Goal: Task Accomplishment & Management: Complete application form

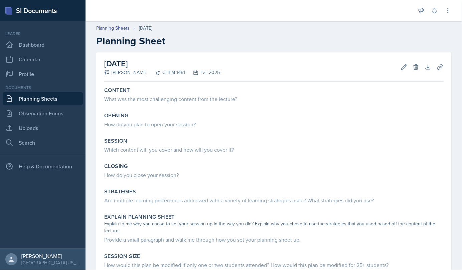
click at [178, 104] on div "Content What was the most challenging content from the lecture?" at bounding box center [273, 95] width 344 height 23
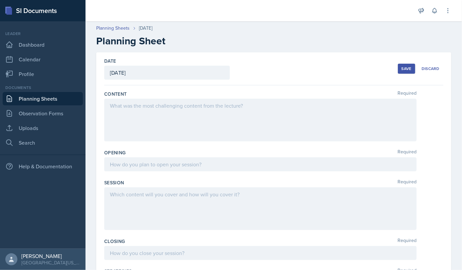
click at [168, 116] on div at bounding box center [260, 120] width 312 height 43
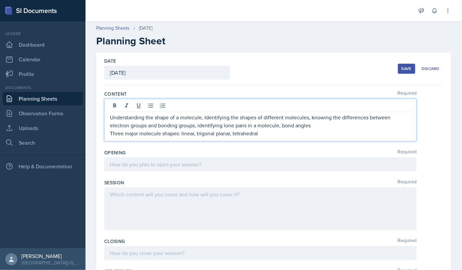
click at [193, 132] on p "Three major molecule shapes: linear, trigonal planar, tetrahedral" at bounding box center [260, 134] width 301 height 8
click at [264, 135] on p "Three major molecule shapes: linear (180 degrees), trigonal planar, tetrahedral" at bounding box center [260, 134] width 301 height 8
click at [262, 135] on p "Three major molecule shapes: linear (180 degrees), trigonal planar, tetrahedral" at bounding box center [260, 134] width 301 height 8
click at [263, 134] on p "Three major molecule shapes: linear (180 degrees), trigonal planar, tetrahedral" at bounding box center [260, 134] width 301 height 8
click at [328, 132] on p "Three major molecule shapes: linear (180 degrees), trigonal planar (120 degrees…" at bounding box center [260, 134] width 301 height 8
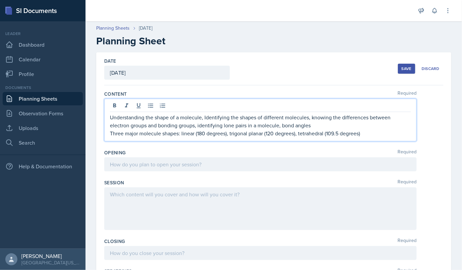
click at [377, 137] on p "Three major molecule shapes: linear (180 degrees), trigonal planar (120 degrees…" at bounding box center [260, 134] width 301 height 8
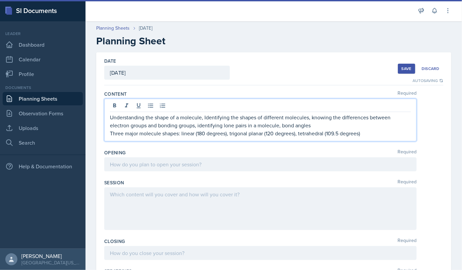
click at [197, 135] on p "Three major molecule shapes: linear (180 degrees), trigonal planar (120 degrees…" at bounding box center [260, 134] width 301 height 8
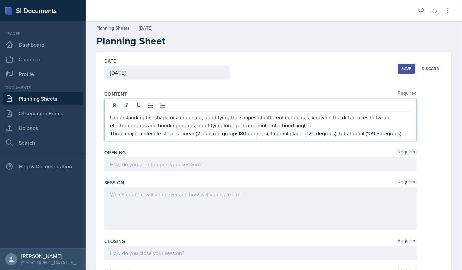
click at [240, 132] on p "Three major molecule shapes: linear (2 electron groups180 degrees), trigonal pl…" at bounding box center [260, 134] width 301 height 8
click at [239, 132] on p "Three major molecule shapes: linear (2 electron groups180 degrees), trigonal pl…" at bounding box center [260, 134] width 301 height 8
click at [311, 130] on p "Three major molecule shapes: linear (2 electron groups; 180 degrees), trigonal …" at bounding box center [260, 134] width 301 height 8
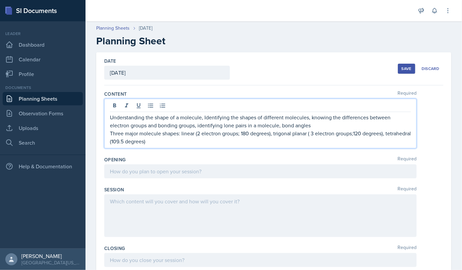
click at [318, 133] on p "Three major molecule shapes: linear (2 electron groups; 180 degrees), trigonal …" at bounding box center [260, 138] width 301 height 16
click at [353, 132] on p "Three major molecule shapes: linear (2 electron groups; 180 degrees), trigonal …" at bounding box center [260, 138] width 301 height 16
click at [139, 142] on p "Three major molecule shapes: linear (2 electron groups; 180 degrees), trigonal …" at bounding box center [260, 138] width 301 height 16
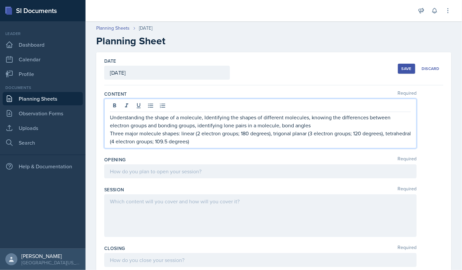
click at [221, 142] on p "Three major molecule shapes: linear (2 electron groups; 180 degrees), trigonal …" at bounding box center [260, 138] width 301 height 16
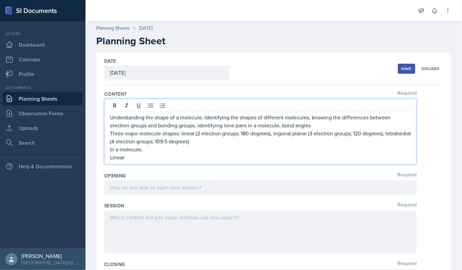
click at [145, 149] on p "In a molecule," at bounding box center [260, 150] width 301 height 8
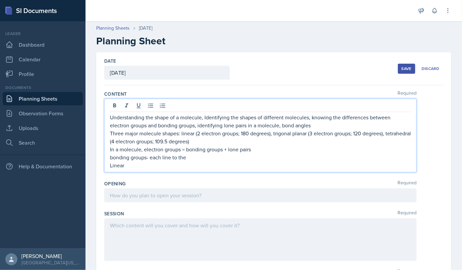
click at [172, 157] on p "bonding groups- each line to the" at bounding box center [260, 158] width 301 height 8
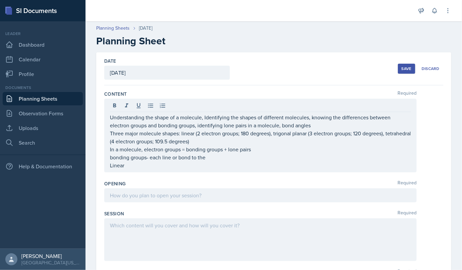
click at [109, 116] on div "Understanding the shape of a molecule, Identifying the shapes of different mole…" at bounding box center [260, 136] width 312 height 74
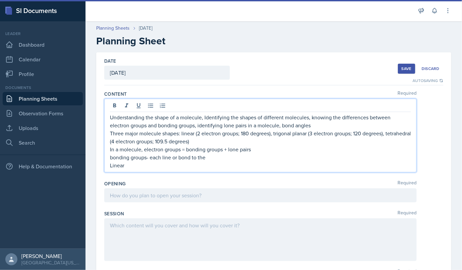
click at [313, 127] on p "Understanding the shape of a molecule, Identifying the shapes of different mole…" at bounding box center [260, 122] width 301 height 16
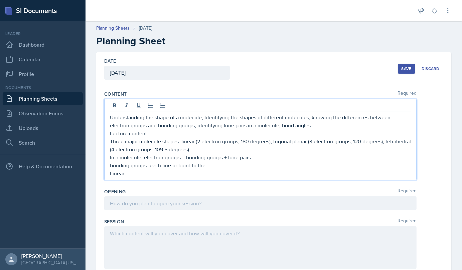
click at [133, 173] on p "Linear" at bounding box center [260, 174] width 301 height 8
click at [211, 168] on p "bonding groups- each line or bond to the" at bounding box center [260, 166] width 301 height 8
click at [132, 174] on p "Linear" at bounding box center [260, 174] width 301 height 8
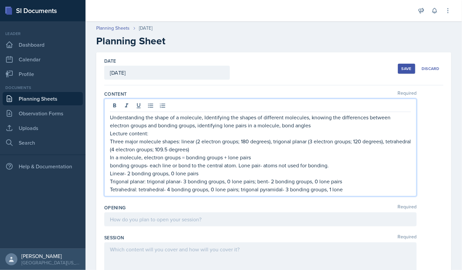
click at [319, 181] on p "Trigonal planar: trigonal planar- 3 bonding groups, 0 lone pairs; bent- 2 bondi…" at bounding box center [260, 182] width 301 height 8
click at [345, 187] on p "Tetrahedral: tetrahedral- 4 bonding groups, 0 lone pairs; trigonal pyramidal- 3…" at bounding box center [260, 190] width 301 height 8
click at [349, 193] on p "Tetrahedral: tetrahedral- 4 bonding groups, 0 lone pairs; trigonal pyramidal- 3…" at bounding box center [260, 190] width 301 height 8
drag, startPoint x: 147, startPoint y: 182, endPoint x: 180, endPoint y: 182, distance: 33.1
click at [180, 182] on p "Trigonal planar: trigonal planar- 3 bonding groups, 0 lone pairs; bent- 2 bondi…" at bounding box center [260, 182] width 301 height 8
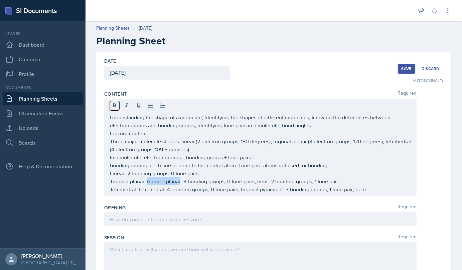
click at [116, 106] on icon at bounding box center [114, 105] width 3 height 4
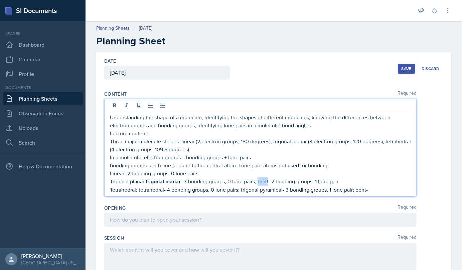
drag, startPoint x: 259, startPoint y: 182, endPoint x: 271, endPoint y: 182, distance: 11.7
click at [271, 182] on p "Trigonal planar: trigonal planar - 3 bonding groups, 0 lone pairs; bent- 2 bond…" at bounding box center [260, 182] width 301 height 8
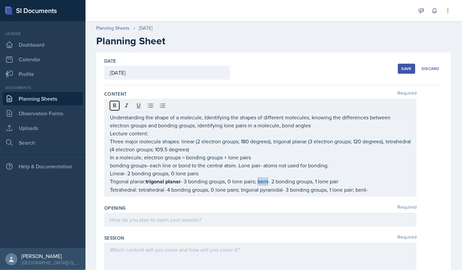
click at [118, 107] on button at bounding box center [114, 105] width 9 height 9
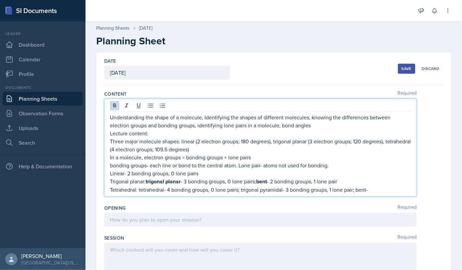
click at [176, 178] on strong "trigonal planar" at bounding box center [163, 182] width 35 height 8
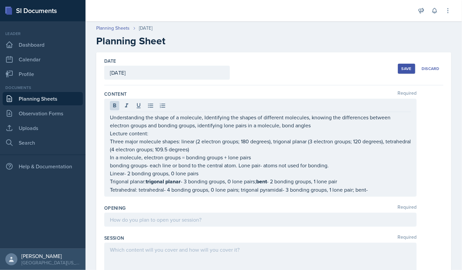
click at [108, 172] on div "Understanding the shape of a molecule, Identifying the shapes of different mole…" at bounding box center [260, 148] width 312 height 98
drag, startPoint x: 109, startPoint y: 172, endPoint x: 122, endPoint y: 172, distance: 13.0
click at [122, 172] on div "Understanding the shape of a molecule, Identifying the shapes of different mole…" at bounding box center [260, 148] width 312 height 98
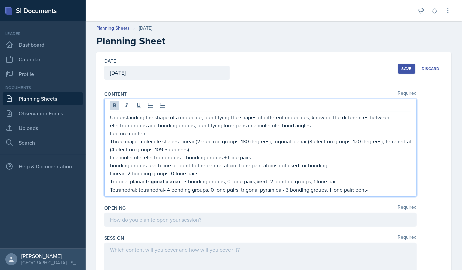
click at [122, 172] on p "Linear- 2 bonding groups, 0 lone pairs" at bounding box center [260, 174] width 301 height 8
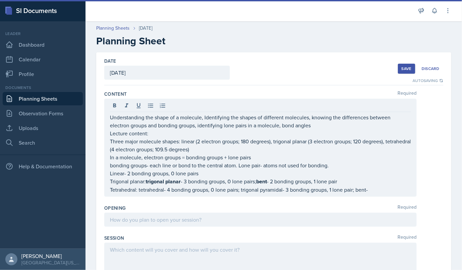
drag, startPoint x: 109, startPoint y: 174, endPoint x: 123, endPoint y: 174, distance: 13.7
click at [123, 174] on div "Understanding the shape of a molecule, Identifying the shapes of different mole…" at bounding box center [260, 148] width 312 height 98
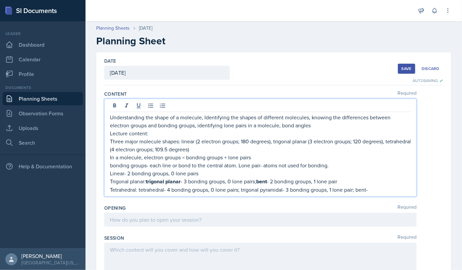
click at [373, 190] on p "Tetrahedral: tetrahedral- 4 bonding groups, 0 lone pairs; trigonal pyramidal- 3…" at bounding box center [260, 190] width 301 height 8
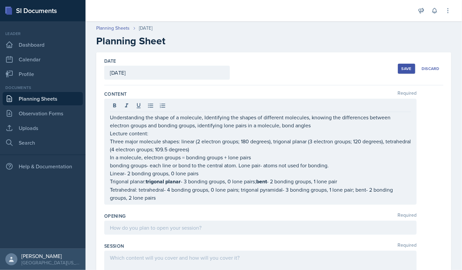
click at [110, 189] on div "Understanding the shape of a molecule, Identifying the shapes of different mole…" at bounding box center [260, 152] width 312 height 106
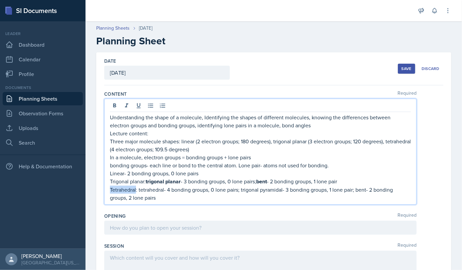
drag, startPoint x: 110, startPoint y: 189, endPoint x: 136, endPoint y: 188, distance: 25.7
click at [136, 188] on p "Tetrahedral: tetrahedral- 4 bonding groups, 0 lone pairs; trigonal pyramidal- 3…" at bounding box center [260, 194] width 301 height 16
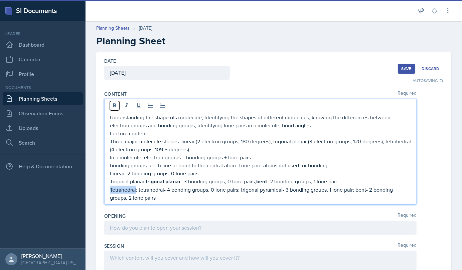
click at [115, 105] on icon at bounding box center [114, 105] width 3 height 4
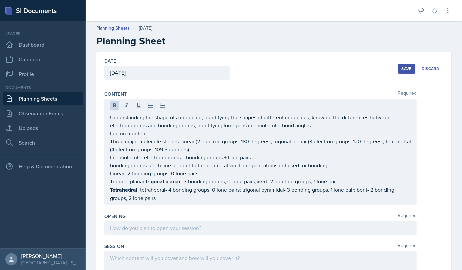
drag, startPoint x: 109, startPoint y: 174, endPoint x: 109, endPoint y: 171, distance: 3.7
click at [109, 171] on div "Understanding the shape of a molecule, Identifying the shapes of different mole…" at bounding box center [260, 152] width 312 height 107
click at [109, 172] on div "Understanding the shape of a molecule, Identifying the shapes of different mole…" at bounding box center [260, 152] width 312 height 107
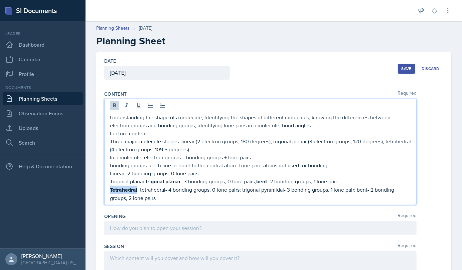
click at [109, 172] on div "Understanding the shape of a molecule, Identifying the shapes of different mole…" at bounding box center [260, 152] width 312 height 107
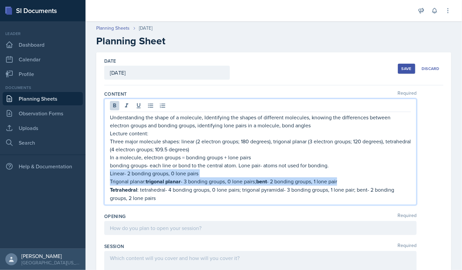
click at [109, 172] on div "Understanding the shape of a molecule, Identifying the shapes of different mole…" at bounding box center [260, 152] width 312 height 107
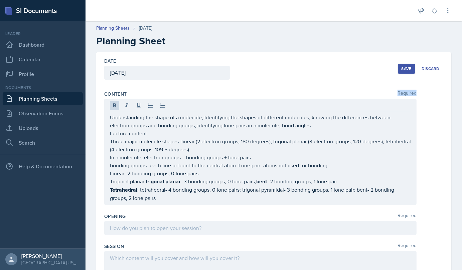
click at [109, 172] on div "Understanding the shape of a molecule, Identifying the shapes of different mole…" at bounding box center [260, 152] width 312 height 107
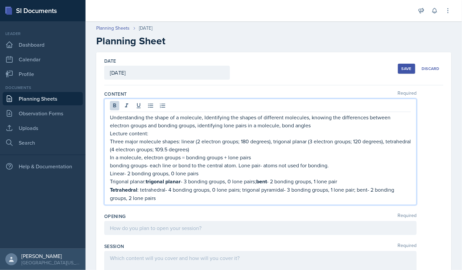
click at [130, 159] on p "In a molecule, electron groups = bonding groups + lone pairs" at bounding box center [260, 158] width 301 height 8
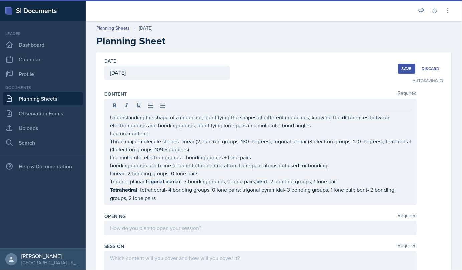
drag, startPoint x: 109, startPoint y: 173, endPoint x: 119, endPoint y: 174, distance: 9.7
click at [119, 174] on div "Understanding the shape of a molecule, Identifying the shapes of different mole…" at bounding box center [260, 152] width 312 height 107
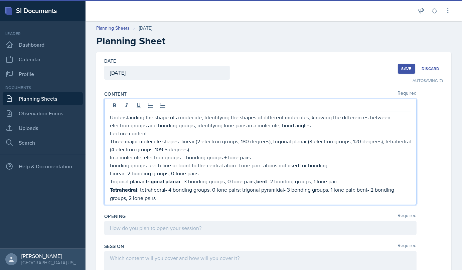
click at [119, 174] on p "Linear- 2 bonding groups, 0 lone pairs" at bounding box center [260, 174] width 301 height 8
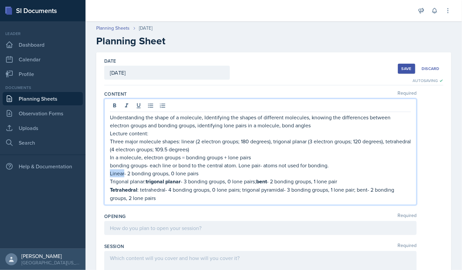
drag, startPoint x: 124, startPoint y: 173, endPoint x: 109, endPoint y: 173, distance: 15.4
click at [109, 173] on div "Understanding the shape of a molecule, Identifying the shapes of different mole…" at bounding box center [260, 152] width 312 height 107
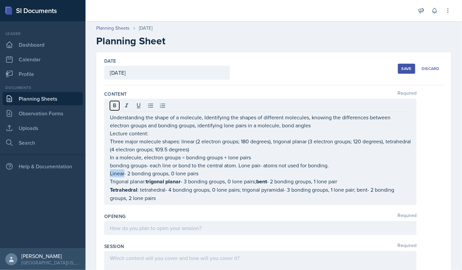
click at [118, 102] on button at bounding box center [114, 105] width 9 height 9
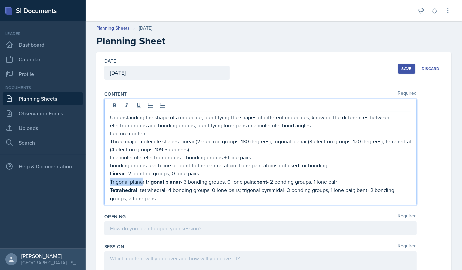
drag, startPoint x: 143, startPoint y: 181, endPoint x: 111, endPoint y: 182, distance: 32.7
click at [111, 182] on p "Trigonal planar: trigonal planar - 3 bonding groups, 0 lone pairs; bent - 2 bon…" at bounding box center [260, 182] width 301 height 8
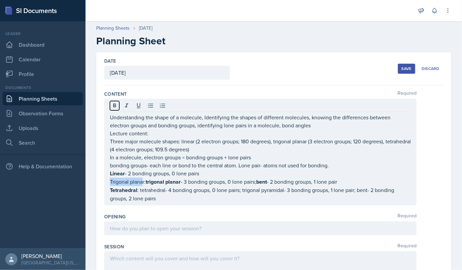
click at [115, 107] on icon at bounding box center [114, 105] width 3 height 4
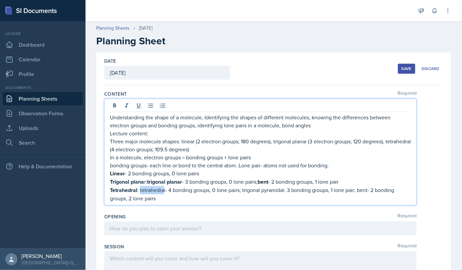
drag, startPoint x: 165, startPoint y: 189, endPoint x: 140, endPoint y: 190, distance: 24.4
click at [140, 190] on p "Tetrahedral : tetrahedral- 4 bonding groups, 0 lone pairs; trigonal pyramidal- …" at bounding box center [260, 194] width 301 height 16
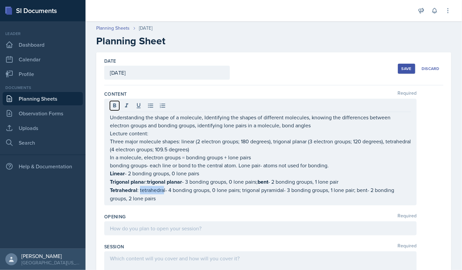
click at [115, 105] on icon at bounding box center [114, 105] width 3 height 4
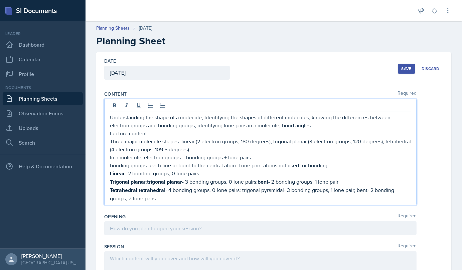
click at [169, 201] on p "Tetrahedral : tetrahedra l- 4 bonding groups, 0 lone pairs; trigonal pyramidal-…" at bounding box center [260, 194] width 301 height 16
click at [167, 188] on p "Tetrahedral : tetrahedra l- 4 bonding groups, 0 lone pairs; trigonal pyramidal-…" at bounding box center [260, 194] width 301 height 16
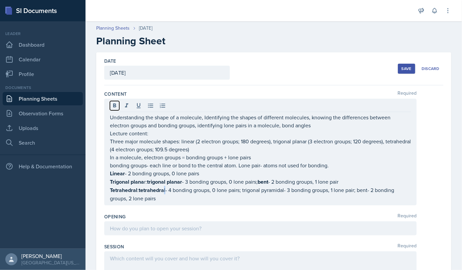
click at [115, 107] on icon at bounding box center [114, 105] width 7 height 7
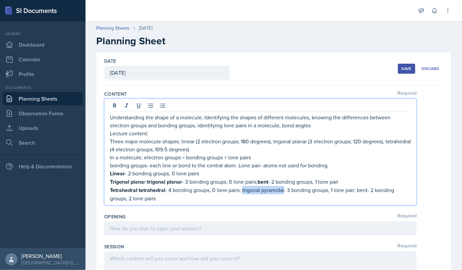
drag, startPoint x: 244, startPoint y: 189, endPoint x: 286, endPoint y: 190, distance: 42.1
click at [286, 190] on p "Tetrahedral : tetrahedral - 4 bonding groups, 0 lone pairs; trigonal pyramidal-…" at bounding box center [260, 194] width 301 height 16
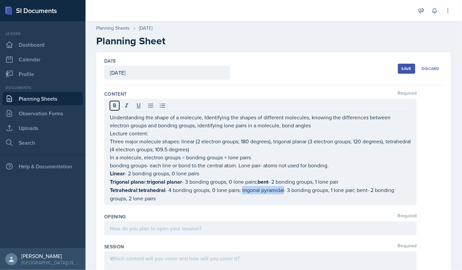
click at [115, 105] on icon at bounding box center [114, 105] width 3 height 4
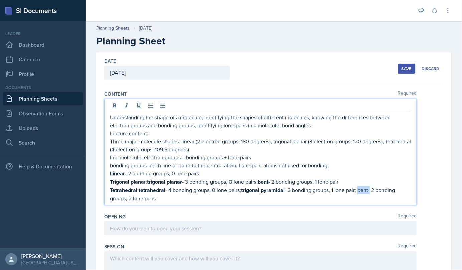
drag, startPoint x: 361, startPoint y: 189, endPoint x: 373, endPoint y: 188, distance: 12.1
click at [373, 188] on p "Tetrahedral : tetrahedral - 4 bonding groups, 0 lone pairs; trigonal pyramidal …" at bounding box center [260, 194] width 301 height 16
click at [368, 182] on p "Trigonal plana r: trigonal planar - 3 bonding groups, 0 lone pairs; bent - 2 bo…" at bounding box center [260, 182] width 301 height 8
drag, startPoint x: 362, startPoint y: 190, endPoint x: 372, endPoint y: 189, distance: 10.7
click at [372, 189] on p "Tetrahedral : tetrahedral - 4 bonding groups, 0 lone pairs; trigonal pyramidal …" at bounding box center [260, 194] width 301 height 16
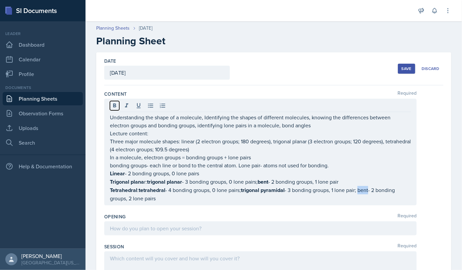
click at [114, 106] on icon at bounding box center [114, 105] width 3 height 4
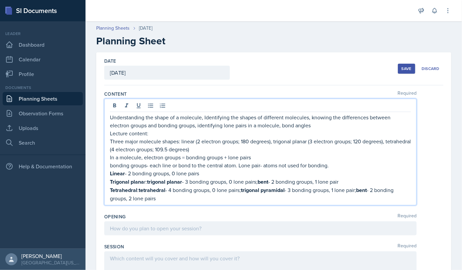
click at [306, 120] on p "Understanding the shape of a molecule, Identifying the shapes of different mole…" at bounding box center [260, 122] width 301 height 16
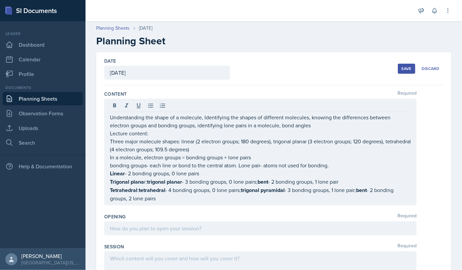
click at [110, 166] on div "Understanding the shape of a molecule, Identifying the shapes of different mole…" at bounding box center [260, 152] width 312 height 107
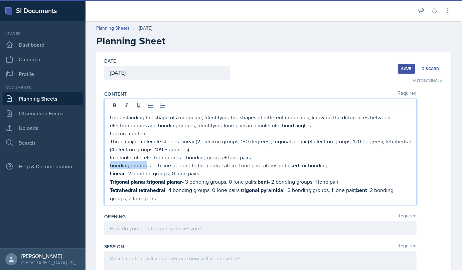
drag, startPoint x: 110, startPoint y: 166, endPoint x: 147, endPoint y: 168, distance: 37.4
click at [147, 168] on p "bonding groups- each line or bond to the central atom. Lone pair- atoms not use…" at bounding box center [260, 166] width 301 height 8
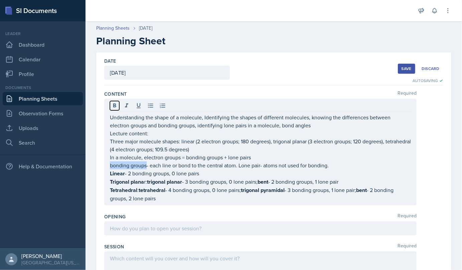
click at [117, 109] on icon at bounding box center [114, 105] width 7 height 7
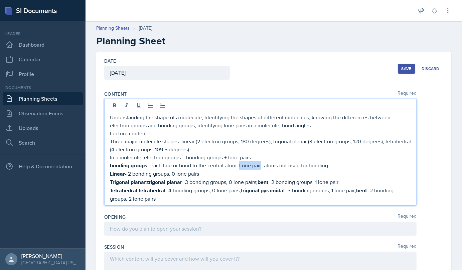
drag, startPoint x: 240, startPoint y: 165, endPoint x: 261, endPoint y: 165, distance: 21.4
click at [261, 165] on p "bonding groups - each line or bond to the central atom. Lone pair- atoms not us…" at bounding box center [260, 166] width 301 height 8
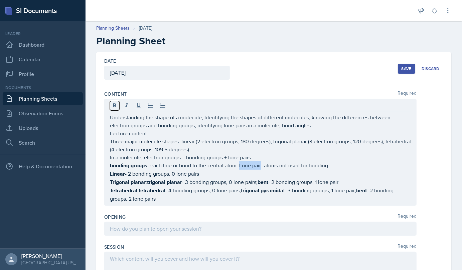
click at [113, 104] on icon at bounding box center [114, 105] width 3 height 4
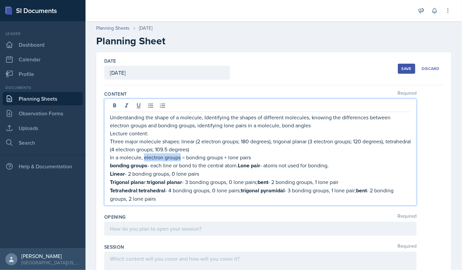
drag, startPoint x: 143, startPoint y: 157, endPoint x: 179, endPoint y: 158, distance: 36.4
click at [179, 158] on p "In a molecule, electron groups = bonding groups + lone pairs" at bounding box center [260, 158] width 301 height 8
click at [115, 104] on icon at bounding box center [114, 105] width 7 height 7
drag, startPoint x: 187, startPoint y: 157, endPoint x: 224, endPoint y: 160, distance: 36.5
click at [224, 160] on p "In a molecule, electron groups = bonding groups + lone pairs" at bounding box center [260, 158] width 301 height 8
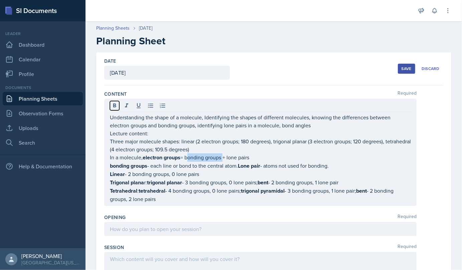
click at [111, 104] on icon at bounding box center [114, 105] width 7 height 7
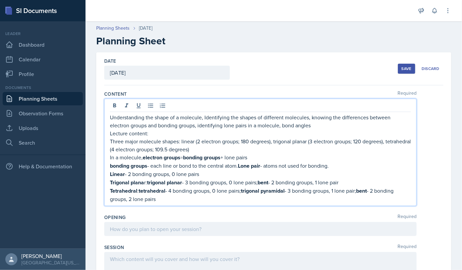
drag, startPoint x: 230, startPoint y: 157, endPoint x: 255, endPoint y: 158, distance: 25.7
click at [255, 158] on p "In a molecule, electron groups = bonding groups + lone pairs" at bounding box center [260, 158] width 301 height 8
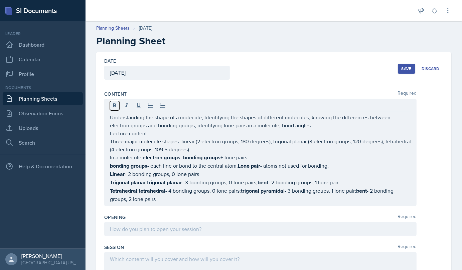
click at [118, 106] on icon at bounding box center [114, 105] width 7 height 7
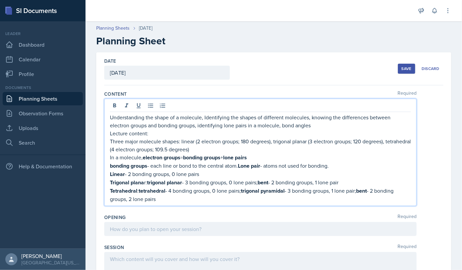
click at [311, 162] on p "bonding groups - each line or bond to the central atom. Lone pair - atoms not u…" at bounding box center [260, 166] width 301 height 8
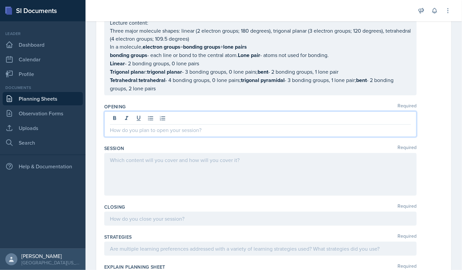
click at [237, 127] on p at bounding box center [260, 130] width 301 height 8
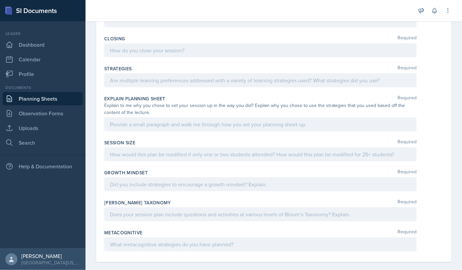
scroll to position [273, 0]
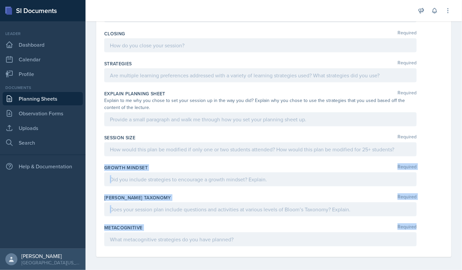
drag, startPoint x: 103, startPoint y: 164, endPoint x: 162, endPoint y: 229, distance: 87.5
click at [162, 229] on div "Date [DATE] [DATE] 31 1 2 3 4 5 6 7 8 9 10 11 12 13 14 15 16 17 18 19 20 21 22 …" at bounding box center [273, 19] width 355 height 478
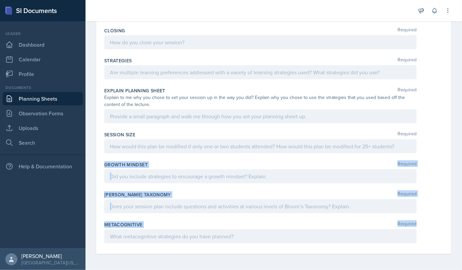
scroll to position [261, 0]
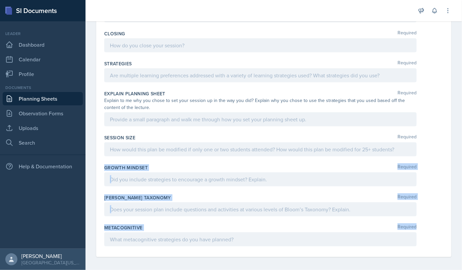
drag, startPoint x: 162, startPoint y: 229, endPoint x: 147, endPoint y: 213, distance: 22.0
click at [147, 213] on div at bounding box center [260, 210] width 312 height 14
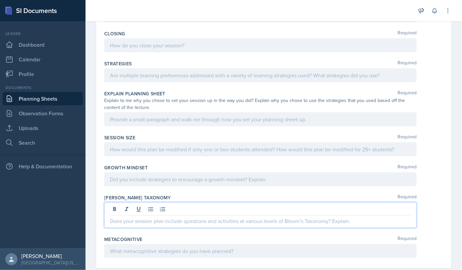
scroll to position [273, 0]
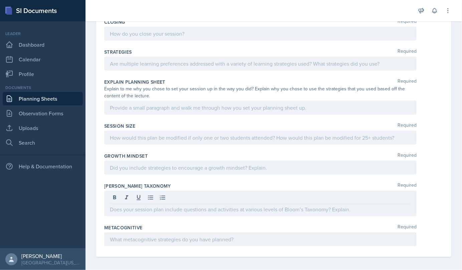
click at [132, 177] on div "Growth Mindset Required" at bounding box center [273, 165] width 339 height 30
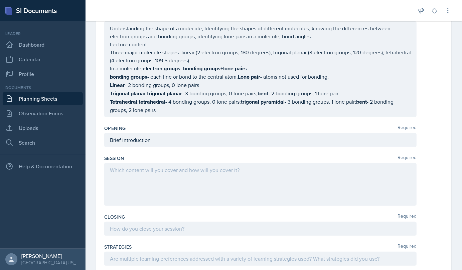
scroll to position [89, 0]
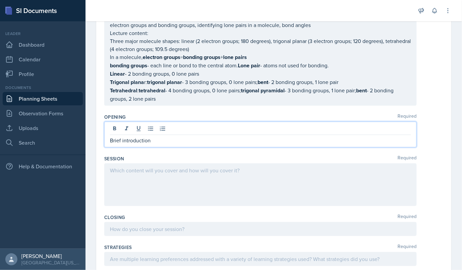
click at [163, 139] on p "Brief introduction" at bounding box center [260, 141] width 301 height 8
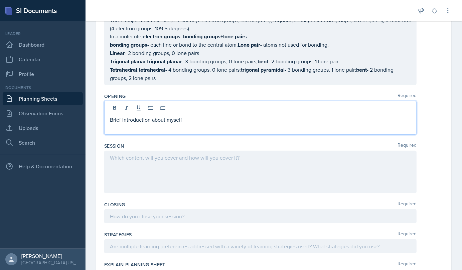
scroll to position [110, 0]
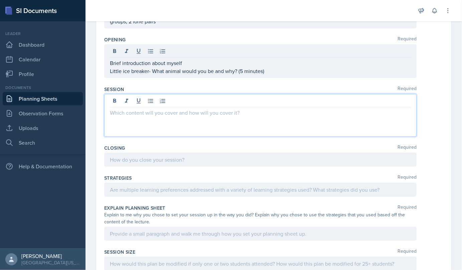
click at [136, 115] on p at bounding box center [260, 113] width 301 height 8
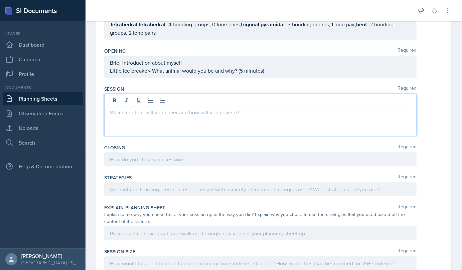
scroll to position [156, 0]
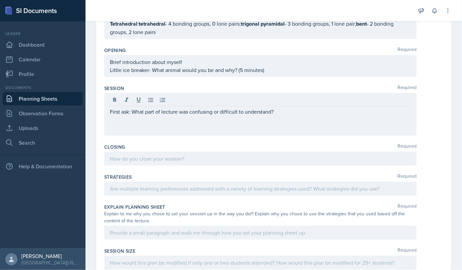
drag, startPoint x: 109, startPoint y: 111, endPoint x: 280, endPoint y: 112, distance: 170.6
click at [280, 112] on div "First ask: What part of lecture was confusing or difficult to understand?" at bounding box center [260, 114] width 312 height 43
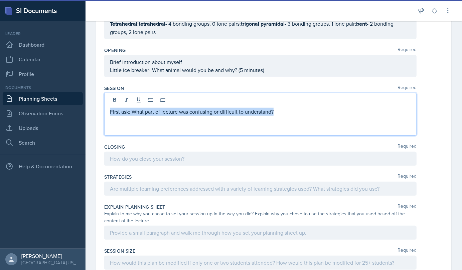
drag, startPoint x: 280, startPoint y: 112, endPoint x: 111, endPoint y: 109, distance: 169.0
click at [111, 109] on p "First ask: What part of lecture was confusing or difficult to understand?" at bounding box center [260, 112] width 301 height 8
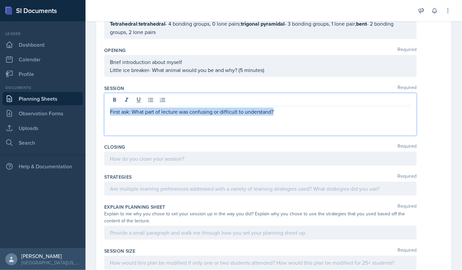
copy p "First ask: What part of lecture was confusing or difficult to understand?"
click at [278, 116] on p at bounding box center [260, 120] width 301 height 8
click at [281, 114] on p "First ask: What part of lecture was confusing or difficult to understand?" at bounding box center [260, 112] width 301 height 8
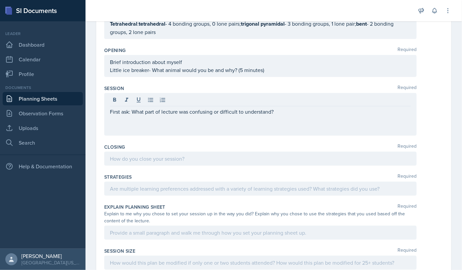
click at [213, 131] on div "First ask: What part of lecture was confusing or difficult to understand?" at bounding box center [260, 114] width 312 height 43
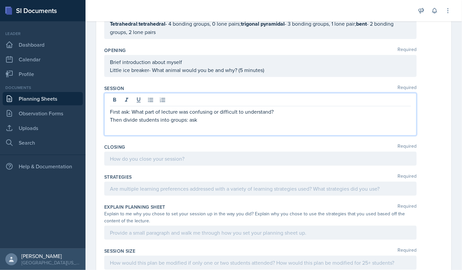
click at [282, 113] on p "First ask: What part of lecture was confusing or difficult to understand?" at bounding box center [260, 112] width 301 height 8
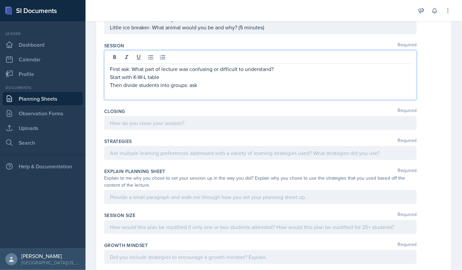
scroll to position [199, 0]
click at [204, 77] on p "Start with K-W-L table" at bounding box center [260, 76] width 301 height 8
click at [200, 86] on p "Then divide students into groups: ask" at bounding box center [260, 84] width 301 height 8
click at [270, 83] on p "Then divide students into groups: ask one to explain bonding groups, the other …" at bounding box center [260, 84] width 301 height 8
click at [307, 81] on p "Then divide students into groups: ask one to explain bonding groups and lone pa…" at bounding box center [260, 84] width 301 height 8
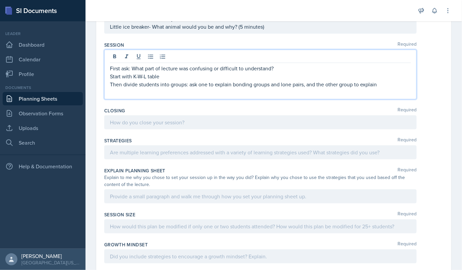
click at [386, 84] on p "Then divide students into groups: ask one to explain bonding groups and lone pa…" at bounding box center [260, 84] width 301 height 8
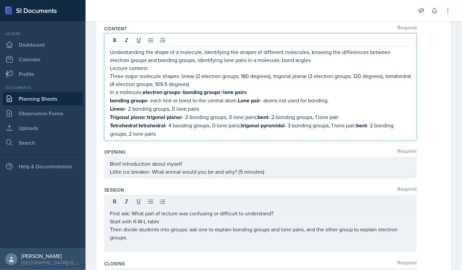
scroll to position [77, 0]
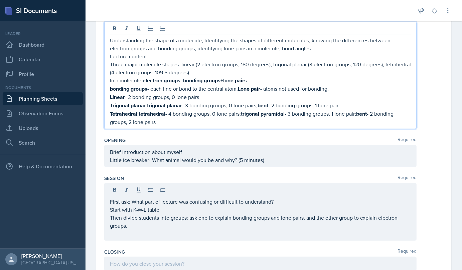
click at [279, 87] on p "bonding groups - each line or bond to the central atom. Lone pair - atoms not u…" at bounding box center [260, 89] width 301 height 8
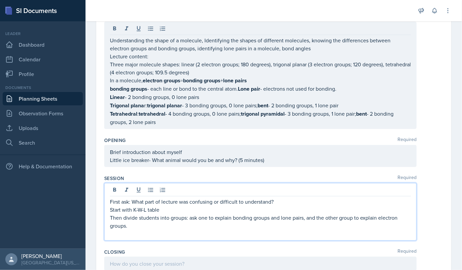
click at [144, 218] on div "First ask: What part of lecture was confusing or difficult to understand? Start…" at bounding box center [260, 218] width 301 height 40
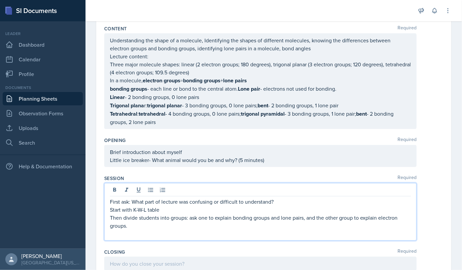
click at [133, 226] on p "Then divide students into groups: ask one to explain bonding groups and lone pa…" at bounding box center [260, 222] width 301 height 16
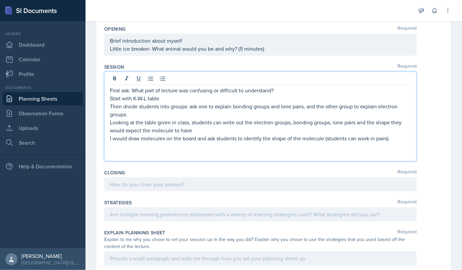
scroll to position [178, 0]
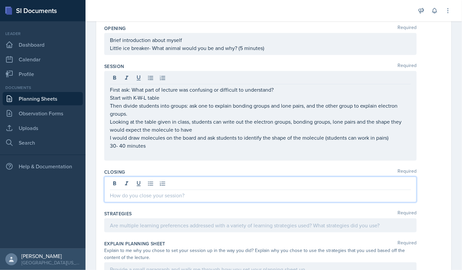
click at [142, 183] on div at bounding box center [260, 190] width 312 height 26
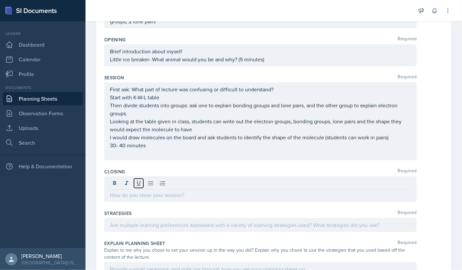
click at [142, 183] on icon at bounding box center [138, 183] width 7 height 7
click at [140, 198] on div at bounding box center [260, 190] width 312 height 26
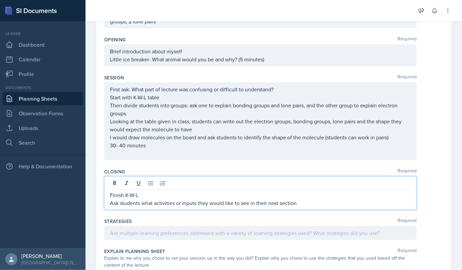
click at [303, 204] on p "Ask students what activities or inputs they would like to see in their next sec…" at bounding box center [260, 203] width 301 height 8
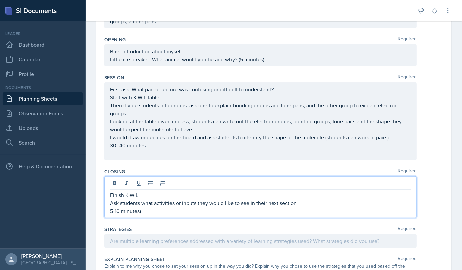
click at [109, 213] on div "Finish K-W-L Ask students what activities or inputs they would like to see in t…" at bounding box center [260, 198] width 312 height 42
click at [110, 211] on p "5-10 minutes)" at bounding box center [260, 211] width 301 height 8
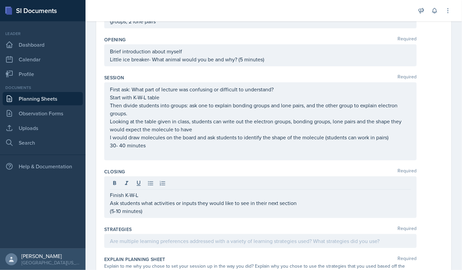
click at [108, 144] on div "First ask: What part of lecture was confusing or difficult to understand? Start…" at bounding box center [260, 121] width 312 height 78
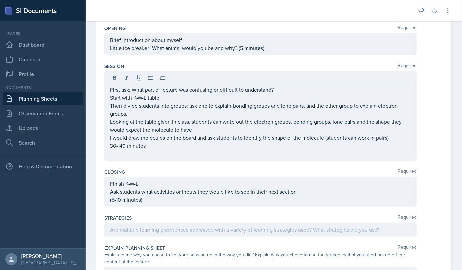
click at [109, 146] on div "First ask: What part of lecture was confusing or difficult to understand? Start…" at bounding box center [260, 116] width 312 height 90
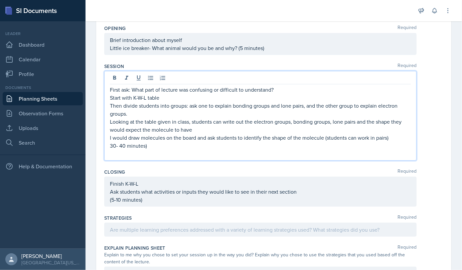
click at [109, 144] on div "First ask: What part of lecture was confusing or difficult to understand? Start…" at bounding box center [260, 116] width 312 height 90
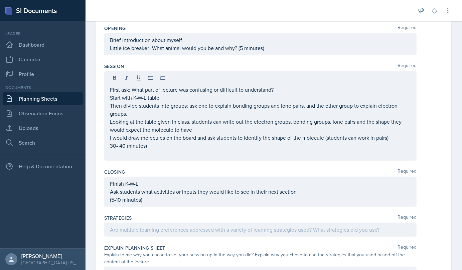
click at [109, 144] on div "First ask: What part of lecture was confusing or difficult to understand? Start…" at bounding box center [260, 116] width 312 height 90
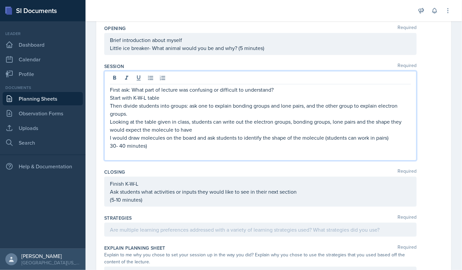
click at [110, 144] on p "30- 40 minutes)" at bounding box center [260, 146] width 301 height 8
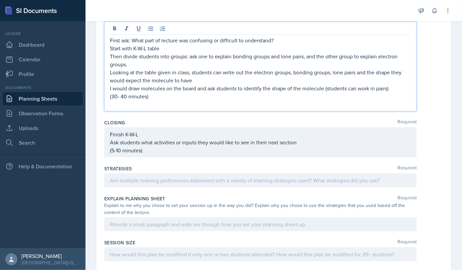
scroll to position [228, 0]
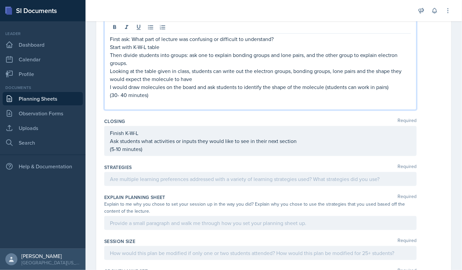
click at [324, 85] on p "I would draw molecules on the board and ask students to identify the shape of t…" at bounding box center [260, 87] width 301 height 8
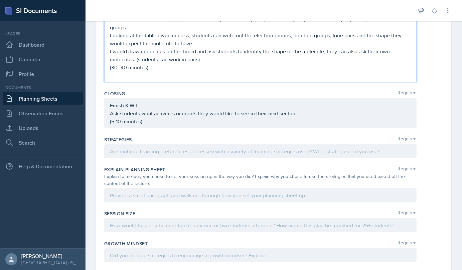
scroll to position [265, 0]
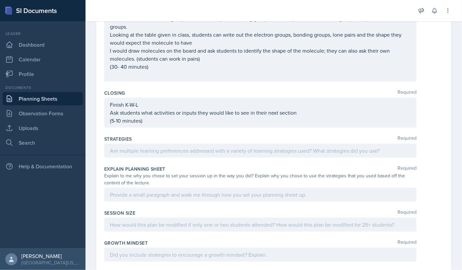
click at [209, 155] on div at bounding box center [260, 151] width 312 height 14
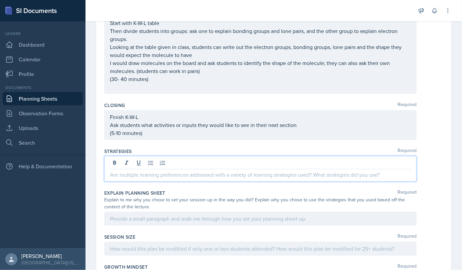
scroll to position [241, 0]
click at [163, 176] on p at bounding box center [260, 175] width 301 height 8
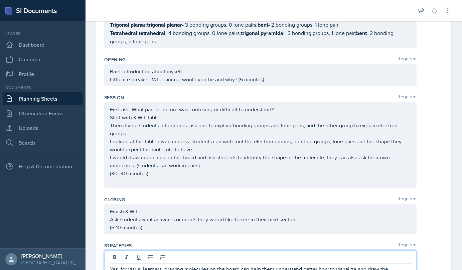
scroll to position [146, 0]
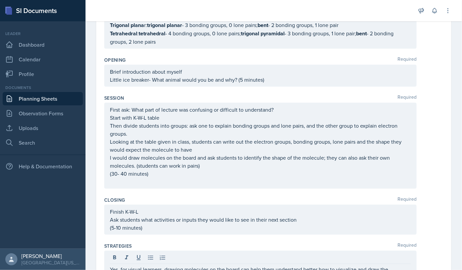
click at [109, 107] on div "First ask: What part of lecture was confusing or difficult to understand? Start…" at bounding box center [260, 146] width 312 height 86
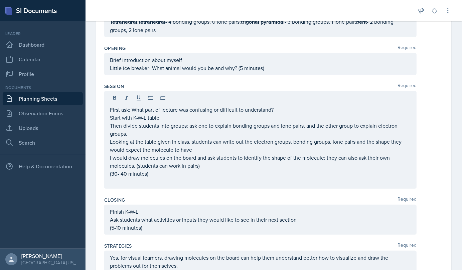
drag, startPoint x: 109, startPoint y: 107, endPoint x: 129, endPoint y: 119, distance: 23.5
click at [129, 119] on div "First ask: What part of lecture was confusing or difficult to understand? Start…" at bounding box center [260, 140] width 312 height 98
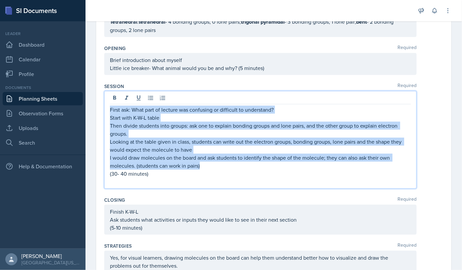
drag, startPoint x: 110, startPoint y: 109, endPoint x: 224, endPoint y: 165, distance: 127.1
click at [224, 165] on div "First ask: What part of lecture was confusing or difficult to understand? Start…" at bounding box center [260, 146] width 301 height 80
copy div "First ask: What part of lecture was confusing or difficult to understand? Start…"
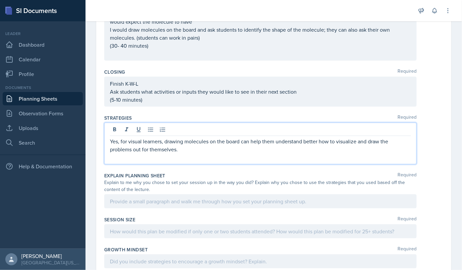
click at [185, 147] on p "Yes, for visual learners, drawing molecules on the board can help them understa…" at bounding box center [260, 146] width 301 height 16
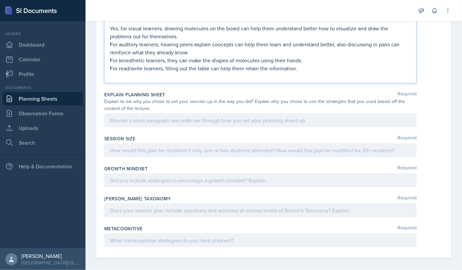
scroll to position [388, 0]
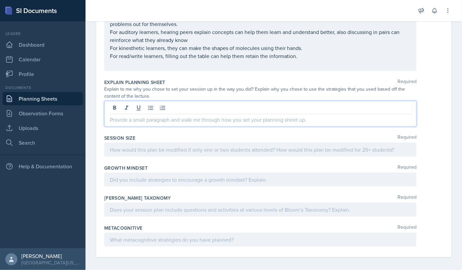
click at [121, 119] on p at bounding box center [260, 120] width 301 height 8
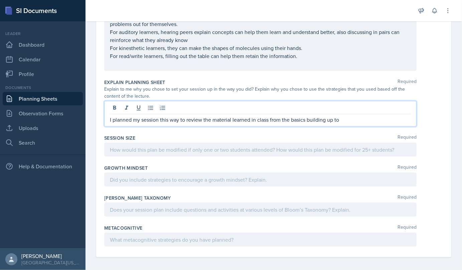
click at [346, 119] on p "I planned my session this way to review the material learned in class from the …" at bounding box center [260, 120] width 301 height 8
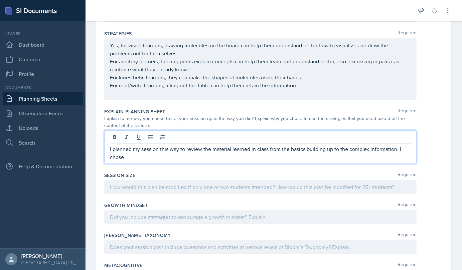
scroll to position [396, 0]
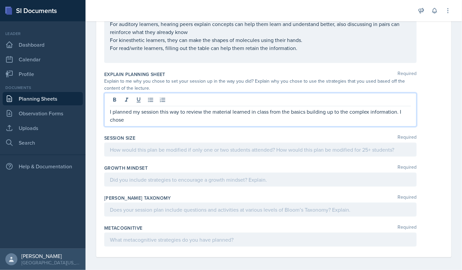
click at [136, 121] on p "I planned my session this way to review the material learned in class from the …" at bounding box center [260, 116] width 301 height 16
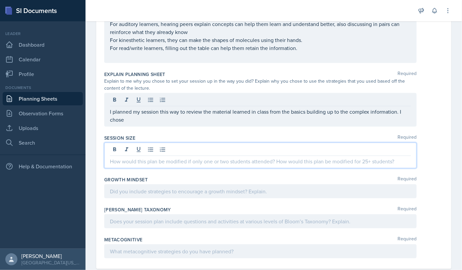
scroll to position [408, 0]
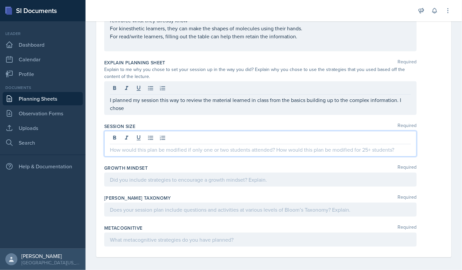
drag, startPoint x: 111, startPoint y: 146, endPoint x: 136, endPoint y: 103, distance: 49.4
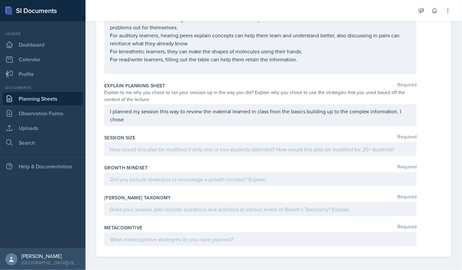
click at [136, 104] on div "I planned my session this way to review the material learned in class from the …" at bounding box center [260, 115] width 312 height 22
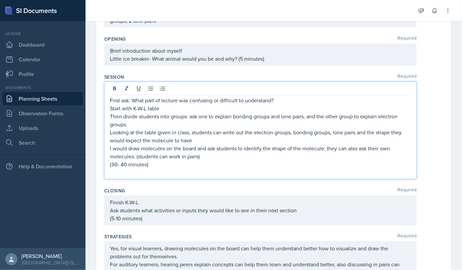
scroll to position [179, 0]
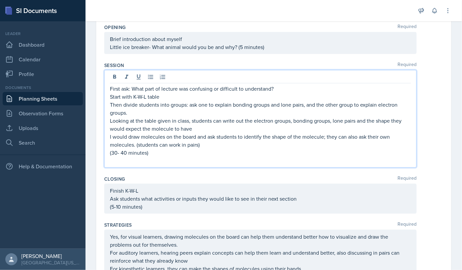
click at [144, 111] on p "Then divide students into groups: ask one to explain bonding groups and lone pa…" at bounding box center [260, 109] width 301 height 16
click at [139, 110] on p "Then divide students into groups: ask one to explain bonding groups and lone pa…" at bounding box center [260, 109] width 301 height 16
click at [130, 111] on p "Then divide students into groups: ask one to explain bonding groups and lone pa…" at bounding box center [260, 109] width 301 height 16
click at [212, 149] on p "(30- 40 minutes)" at bounding box center [260, 153] width 301 height 8
click at [209, 143] on p "I would draw molecules on the board and ask students to identify the shape of t…" at bounding box center [260, 141] width 301 height 16
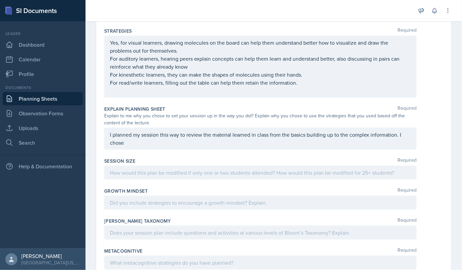
scroll to position [374, 0]
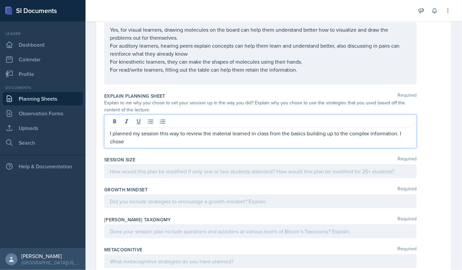
click at [130, 142] on p "I planned my session this way to review the material learned in class from the …" at bounding box center [260, 138] width 301 height 16
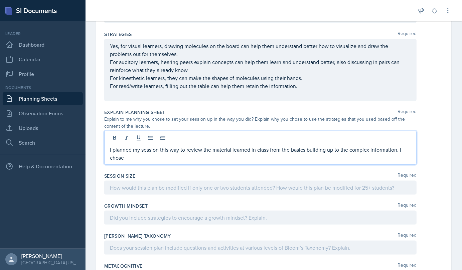
scroll to position [396, 0]
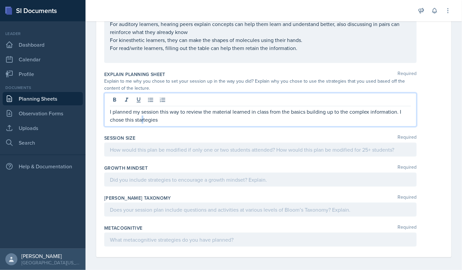
click at [144, 118] on p "I planned my session this way to review the material learned in class from the …" at bounding box center [260, 116] width 301 height 16
click at [161, 117] on p "I planned my session this way to review the material learned in class from the …" at bounding box center [260, 116] width 301 height 16
click at [305, 119] on p "I planned my session this way to review the material learned in class from the …" at bounding box center [260, 116] width 301 height 16
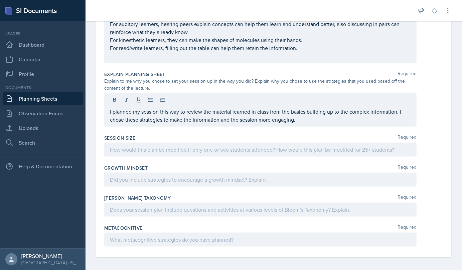
click at [233, 138] on div "Session Size Required" at bounding box center [273, 138] width 339 height 7
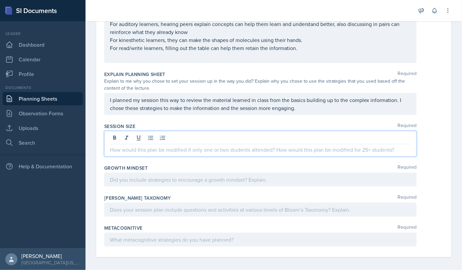
click at [229, 146] on p at bounding box center [260, 150] width 301 height 8
drag, startPoint x: 115, startPoint y: 149, endPoint x: 257, endPoint y: 198, distance: 150.6
click at [157, 151] on p at bounding box center [260, 150] width 301 height 8
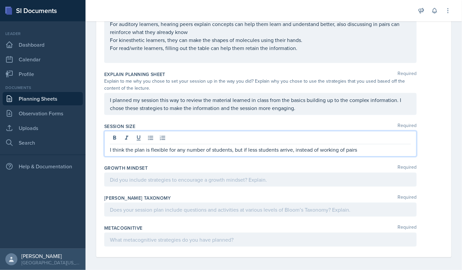
click at [295, 148] on p "I think the plan is flexible for any number of students, but if less students a…" at bounding box center [260, 150] width 301 height 8
click at [357, 149] on p "I think the plan is flexible for any number of students, but if less students a…" at bounding box center [260, 150] width 301 height 8
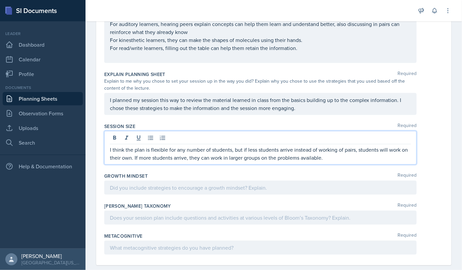
scroll to position [404, 0]
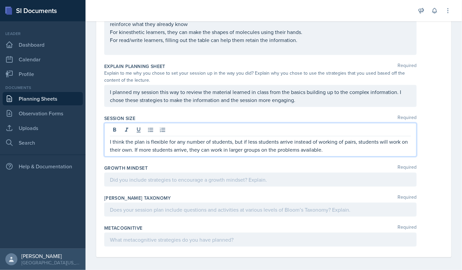
click at [137, 150] on p "I think the plan is flexible for any number of students, but if less students a…" at bounding box center [260, 146] width 301 height 16
click at [139, 149] on p "I think the plan is flexible for any number of students, but if less students a…" at bounding box center [260, 146] width 301 height 16
click at [403, 147] on p "I think the plan is flexible for any number of students, but if less students a…" at bounding box center [260, 146] width 301 height 16
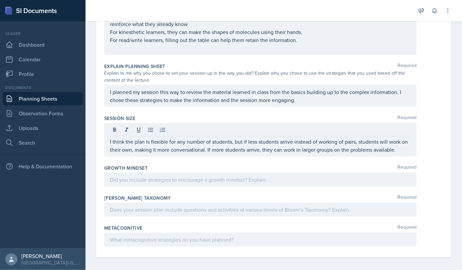
click at [141, 182] on div at bounding box center [260, 180] width 312 height 14
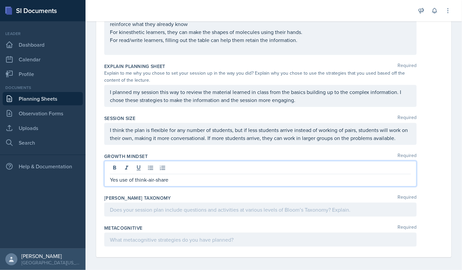
click at [148, 181] on p "Yes use of think-air-share" at bounding box center [260, 180] width 301 height 8
click at [179, 176] on p "Yes, use of think-pair-share" at bounding box center [260, 180] width 301 height 8
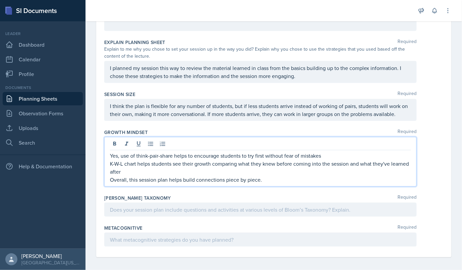
scroll to position [428, 0]
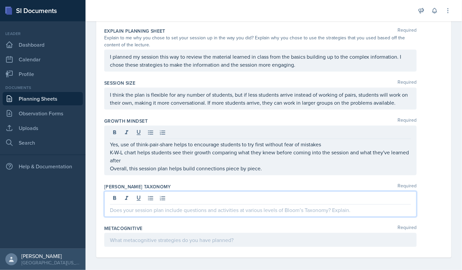
click at [200, 210] on p at bounding box center [260, 210] width 301 height 8
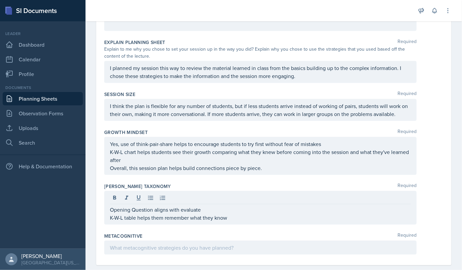
click at [243, 200] on div at bounding box center [260, 199] width 301 height 11
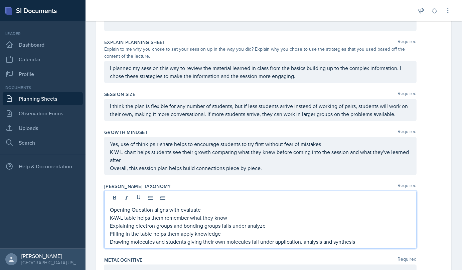
scroll to position [460, 0]
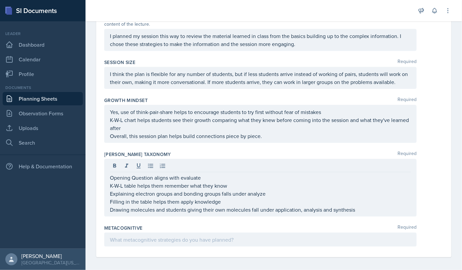
click at [178, 241] on div at bounding box center [260, 240] width 312 height 14
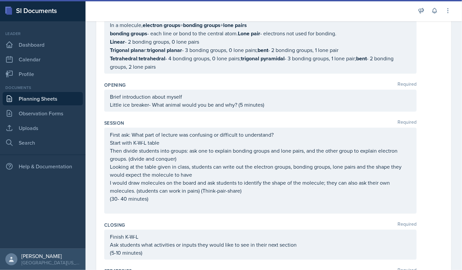
scroll to position [0, 0]
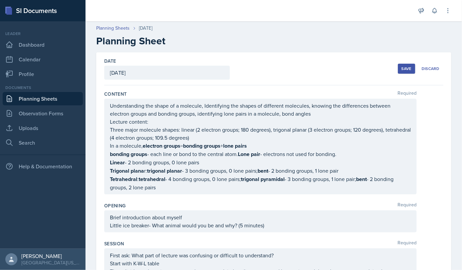
click at [401, 69] on div "Save" at bounding box center [406, 68] width 10 height 5
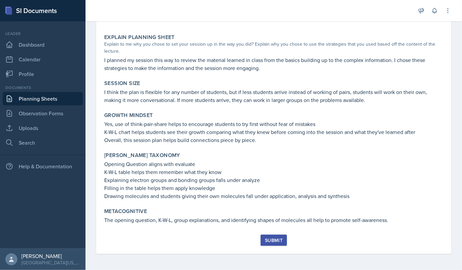
scroll to position [396, 0]
click at [272, 239] on div "Submit" at bounding box center [274, 240] width 18 height 5
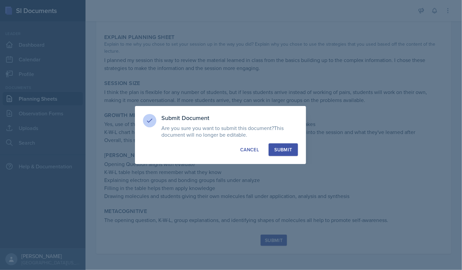
click at [282, 146] on button "Submit" at bounding box center [282, 150] width 29 height 13
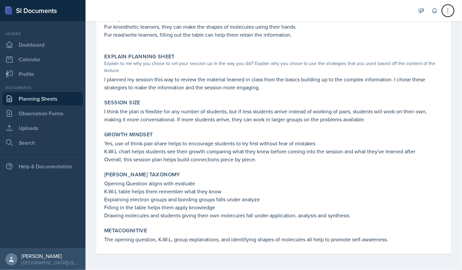
click at [448, 11] on icon at bounding box center [447, 10] width 7 height 7
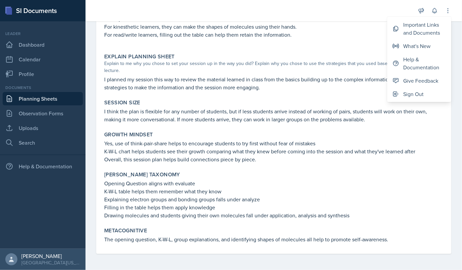
click at [353, 16] on div at bounding box center [250, 10] width 319 height 21
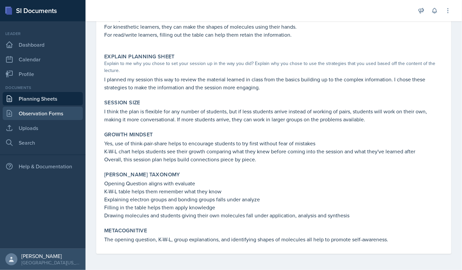
click at [61, 114] on link "Observation Forms" at bounding box center [43, 113] width 80 height 13
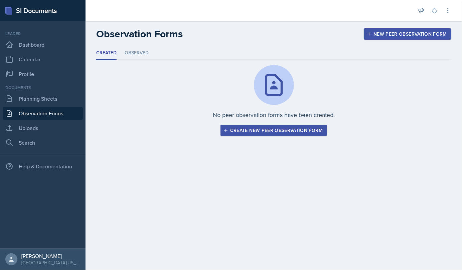
click at [54, 108] on link "Observation Forms" at bounding box center [43, 113] width 80 height 13
click at [44, 98] on link "Planning Sheets" at bounding box center [43, 98] width 80 height 13
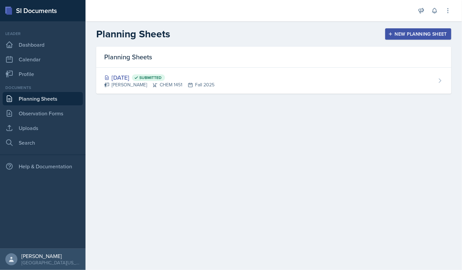
click at [202, 77] on div "[DATE] Submitted" at bounding box center [159, 77] width 110 height 9
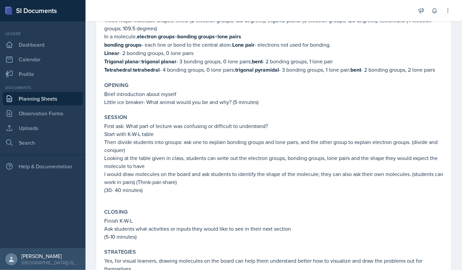
scroll to position [103, 0]
